Goal: Task Accomplishment & Management: Complete application form

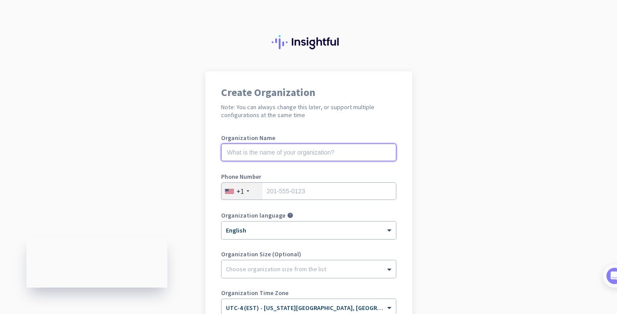
click at [360, 154] on input "text" at bounding box center [308, 153] width 175 height 18
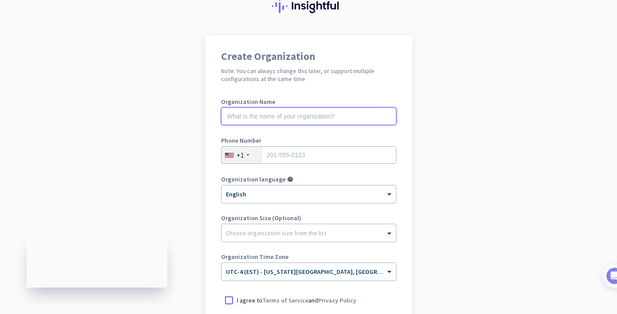
scroll to position [62, 0]
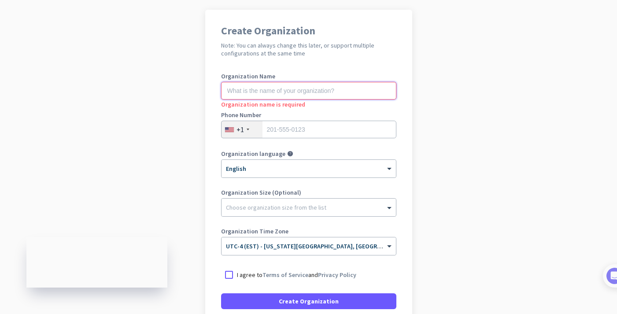
click at [344, 88] on input "text" at bounding box center [308, 91] width 175 height 18
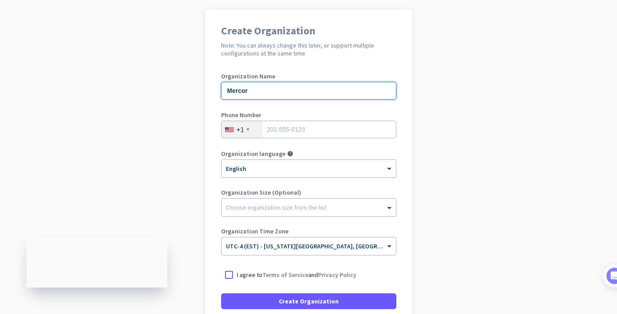
type input "Mercor"
click at [436, 122] on app-onboarding-organization "Create Organization Note: You can always change this later, or support multiple…" at bounding box center [308, 201] width 617 height 382
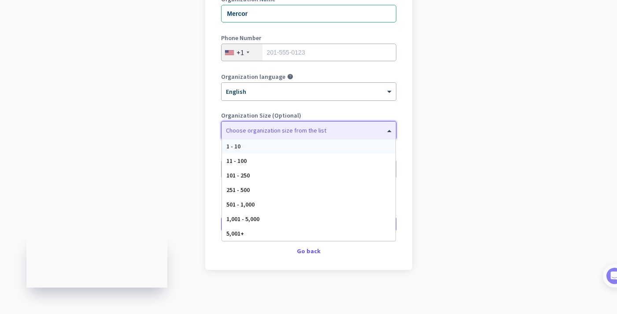
click at [375, 127] on div at bounding box center [309, 128] width 174 height 9
click at [449, 106] on app-onboarding-organization "Create Organization Note: You can always change this later, or support multiple…" at bounding box center [308, 124] width 617 height 382
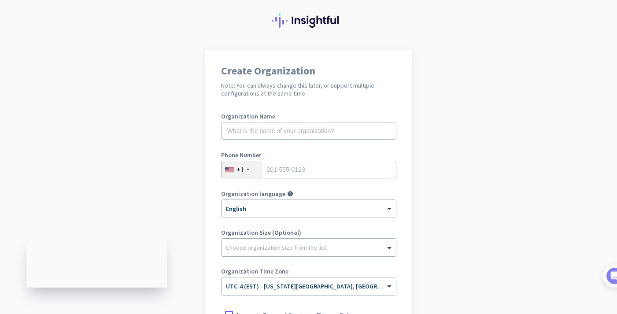
scroll to position [48, 0]
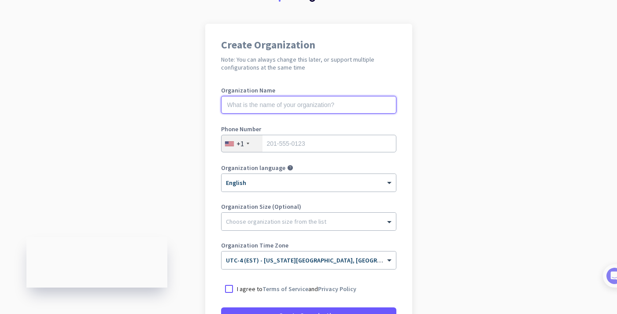
click at [359, 113] on input "text" at bounding box center [308, 105] width 175 height 18
type input "Mercor"
click at [451, 148] on app-onboarding-organization "Create Organization Note: You can always change this later, or support multiple…" at bounding box center [308, 215] width 617 height 382
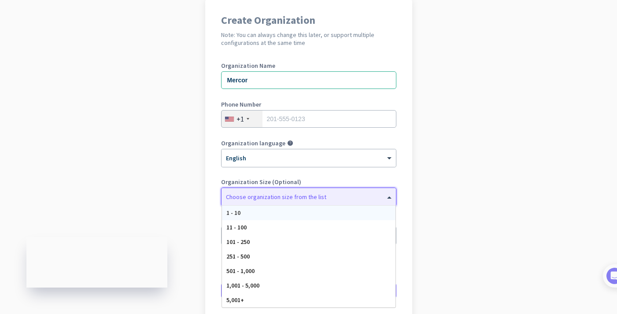
click at [364, 198] on div at bounding box center [309, 194] width 174 height 9
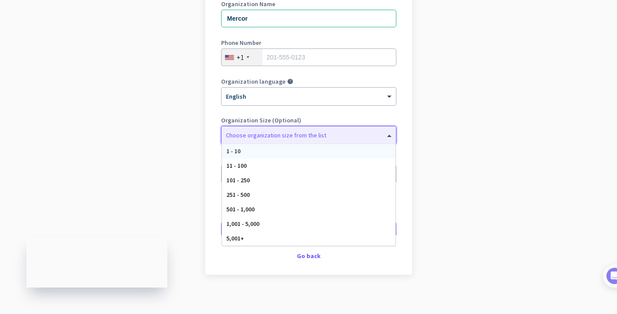
scroll to position [139, 0]
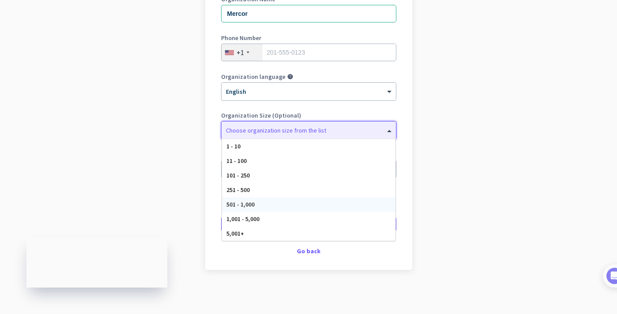
click at [299, 201] on div "501 - 1,000" at bounding box center [309, 204] width 174 height 15
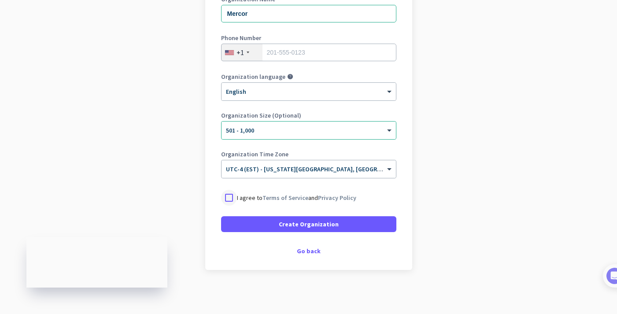
click at [230, 197] on div at bounding box center [229, 198] width 16 height 16
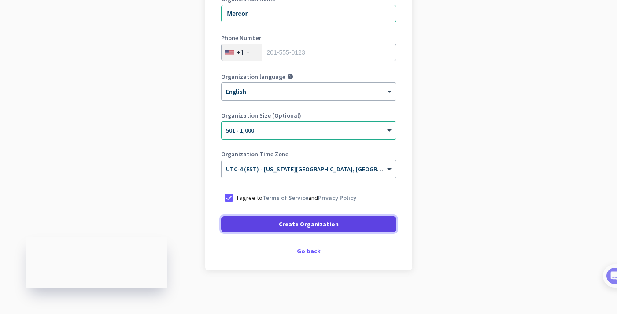
click at [246, 223] on span at bounding box center [308, 224] width 175 height 21
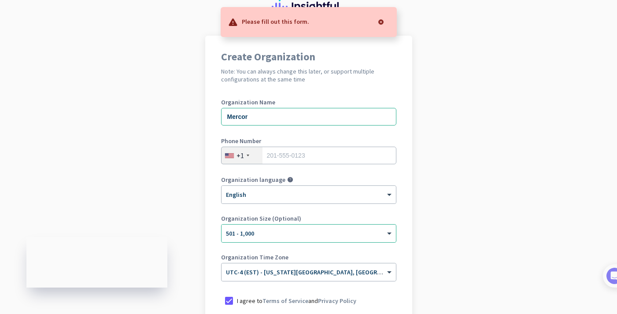
scroll to position [0, 0]
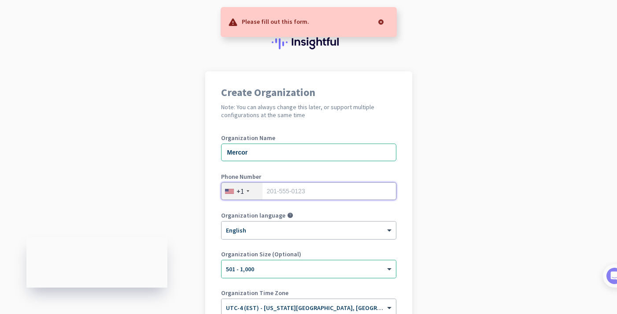
click at [298, 189] on input "tel" at bounding box center [308, 191] width 175 height 18
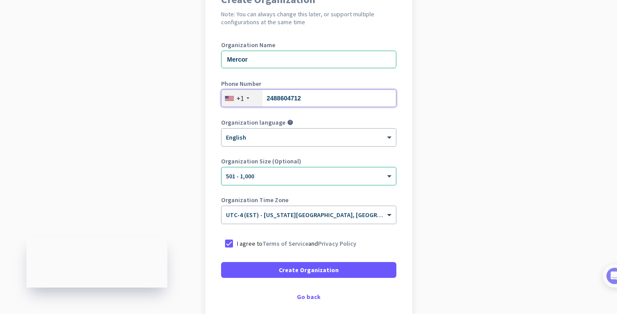
scroll to position [139, 0]
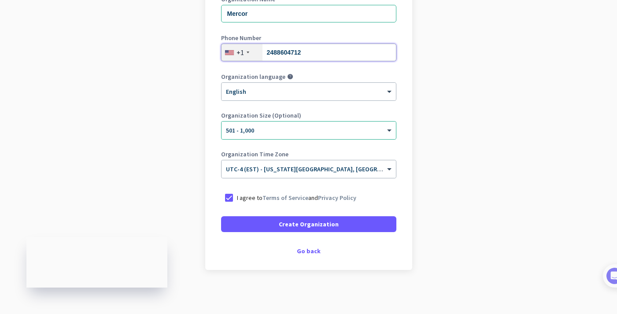
type input "2488604712"
click at [331, 227] on span "Create Organization" at bounding box center [309, 224] width 60 height 9
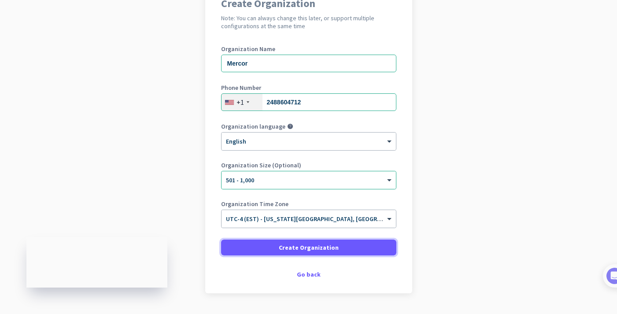
scroll to position [112, 0]
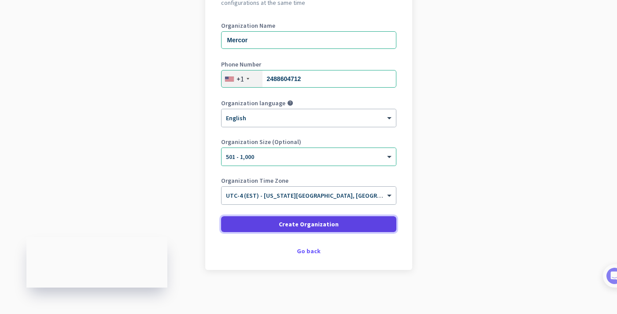
click at [364, 224] on span at bounding box center [308, 224] width 175 height 21
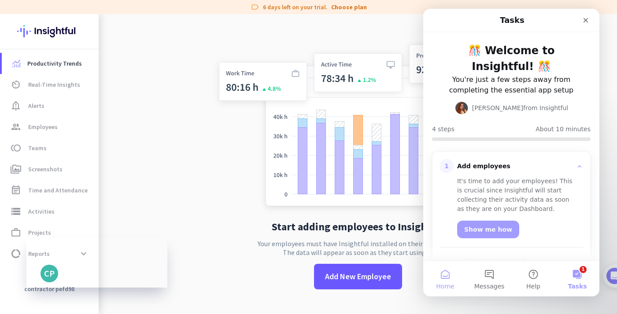
click at [450, 276] on button "Home" at bounding box center [445, 278] width 44 height 35
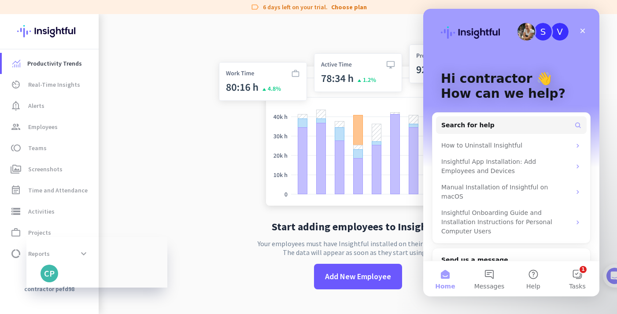
click at [210, 133] on app-no-employees "Start adding employees to Insightful Your employees must have Insightful instal…" at bounding box center [358, 171] width 519 height 314
